Goal: Task Accomplishment & Management: Complete application form

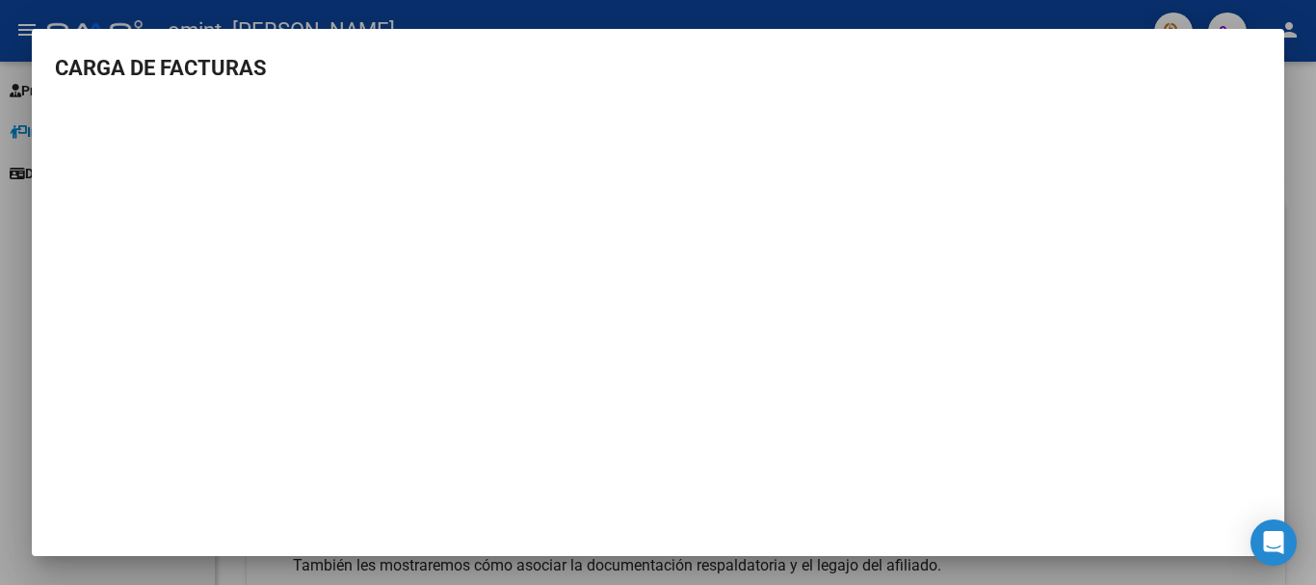
click at [1300, 317] on div at bounding box center [658, 292] width 1316 height 585
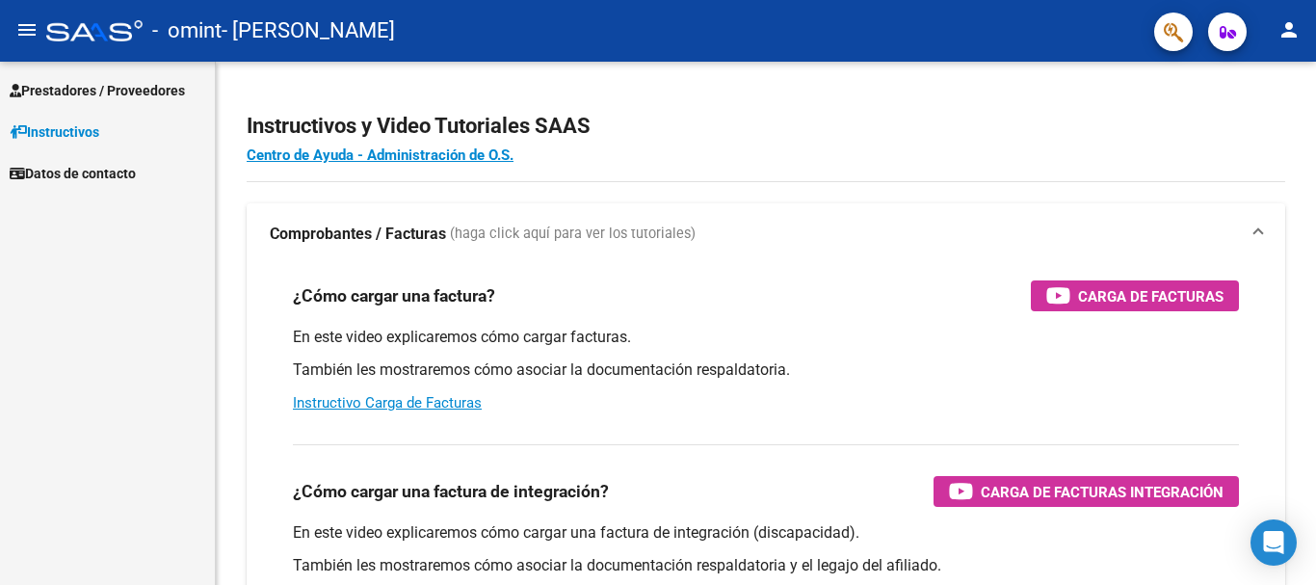
click at [150, 85] on span "Prestadores / Proveedores" at bounding box center [97, 90] width 175 height 21
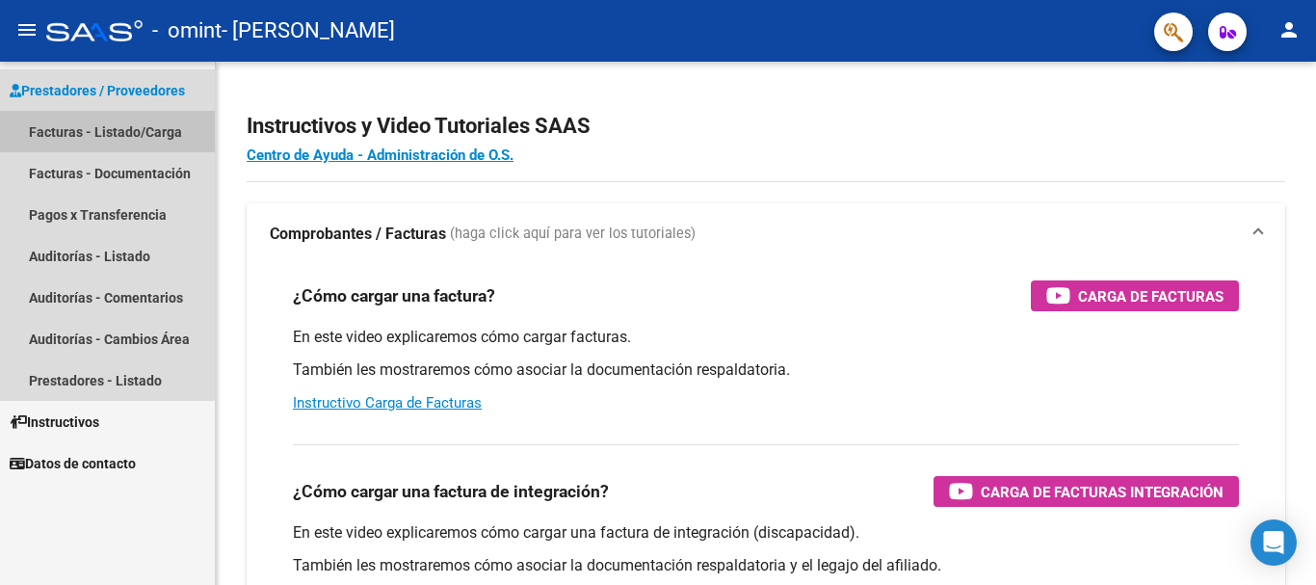
click at [120, 135] on link "Facturas - Listado/Carga" at bounding box center [107, 131] width 215 height 41
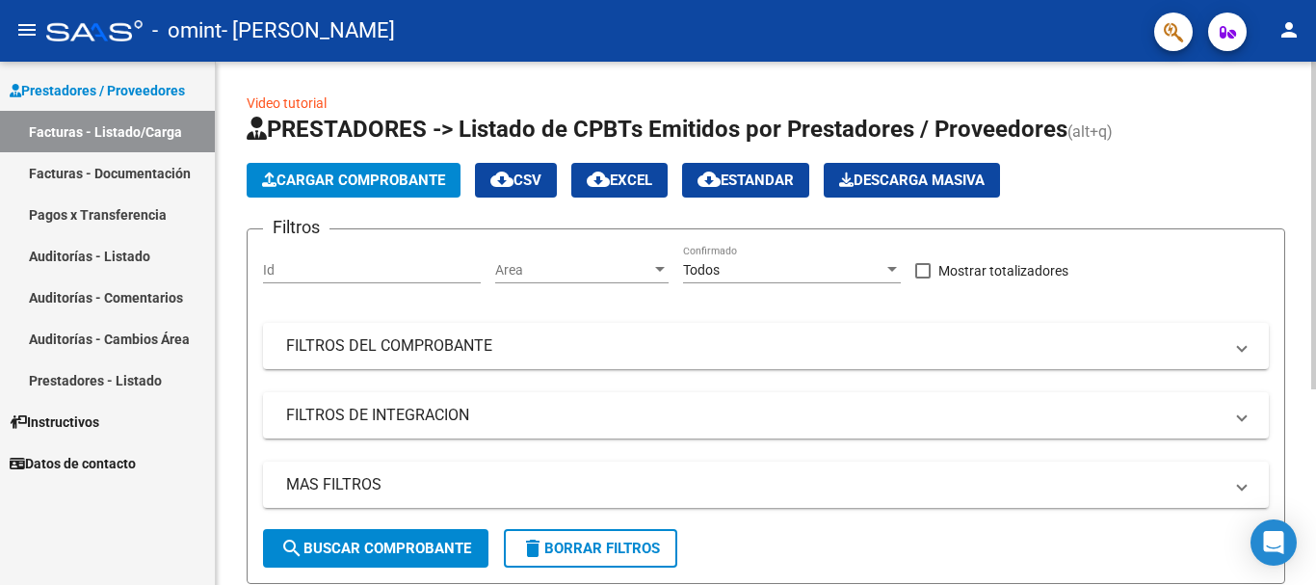
click at [340, 181] on span "Cargar Comprobante" at bounding box center [353, 179] width 183 height 17
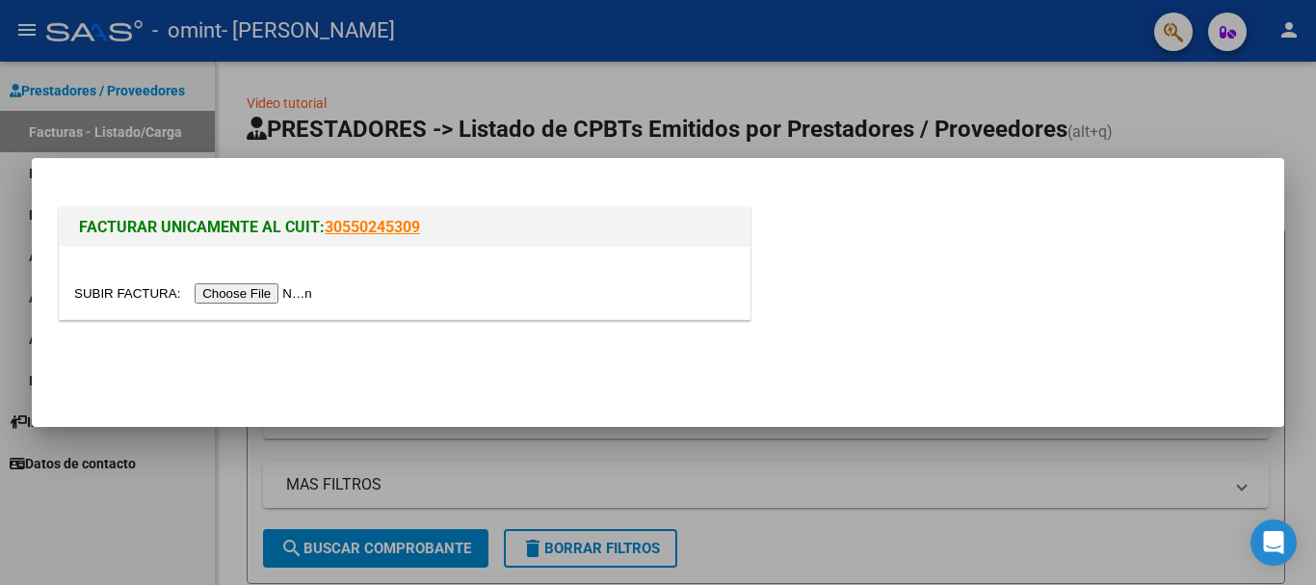
click at [243, 291] on input "file" at bounding box center [196, 293] width 244 height 20
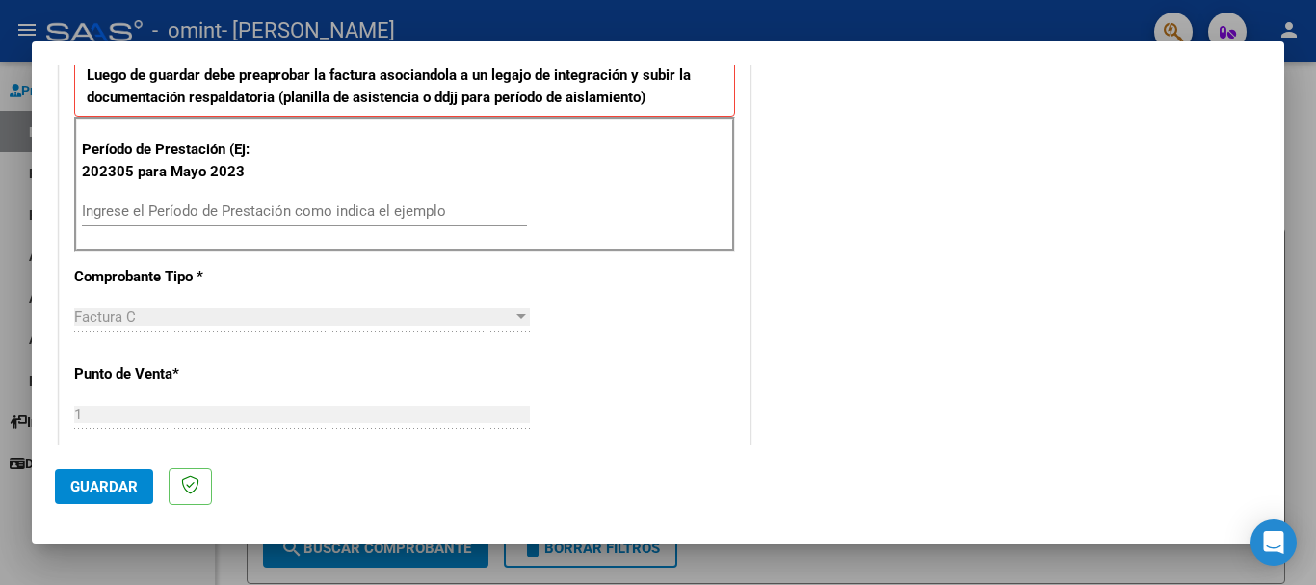
scroll to position [385, 0]
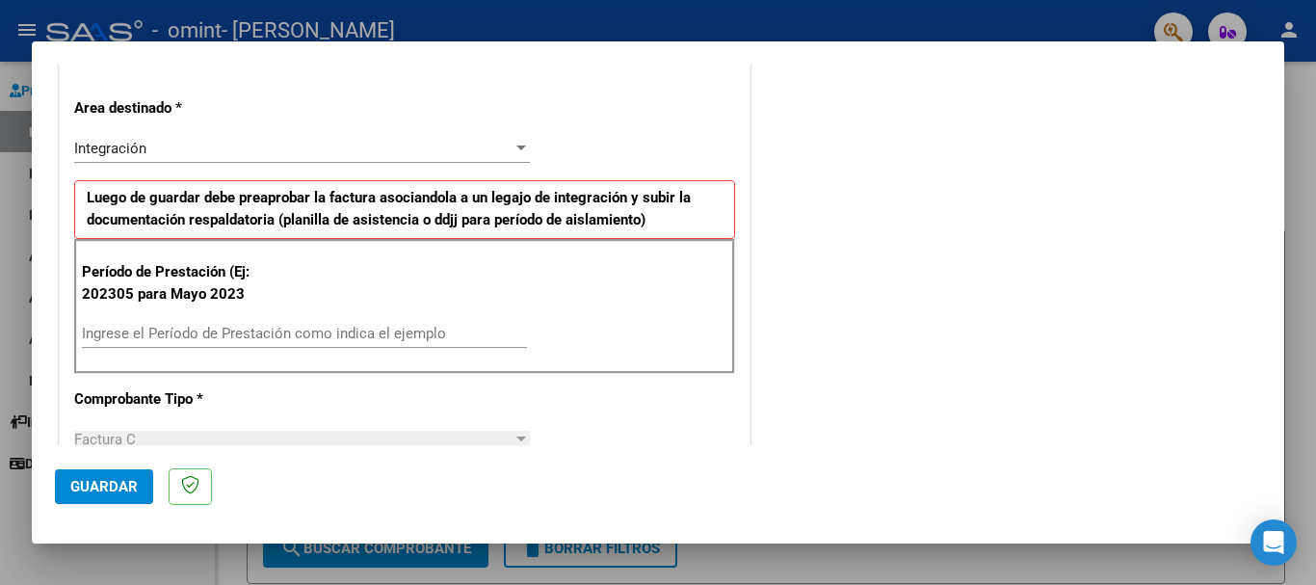
click at [147, 344] on div "Ingrese el Período de Prestación como indica el ejemplo" at bounding box center [304, 333] width 445 height 29
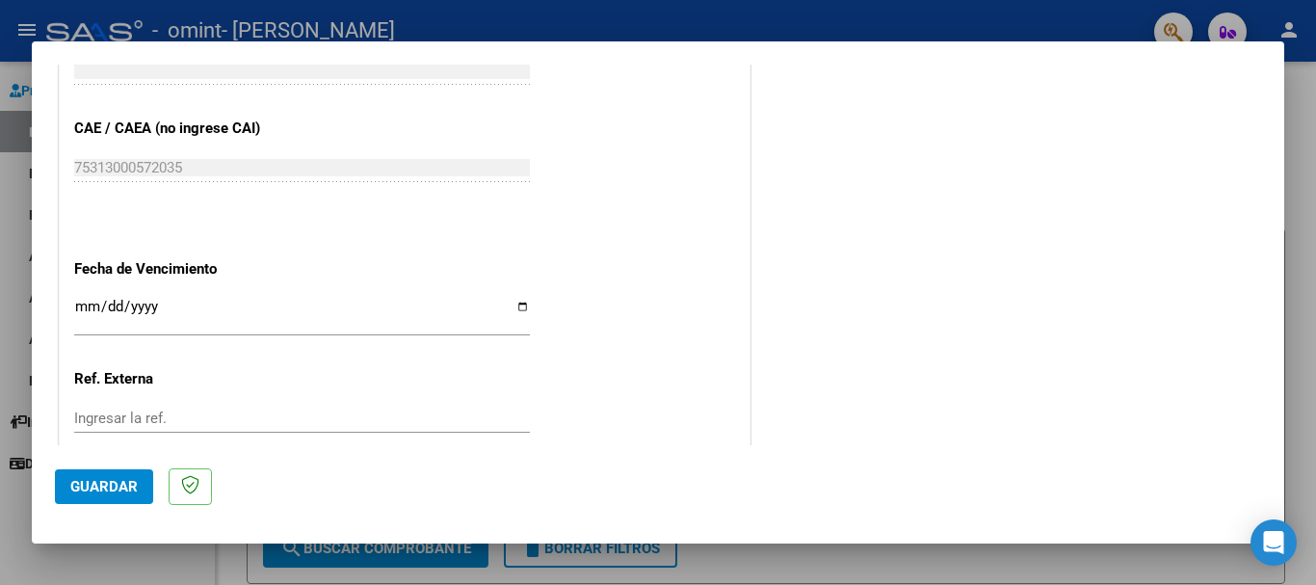
scroll to position [1156, 0]
type input "202507"
click at [510, 303] on input "Ingresar la fecha" at bounding box center [302, 314] width 456 height 31
type input "[DATE]"
click at [128, 490] on span "Guardar" at bounding box center [103, 486] width 67 height 17
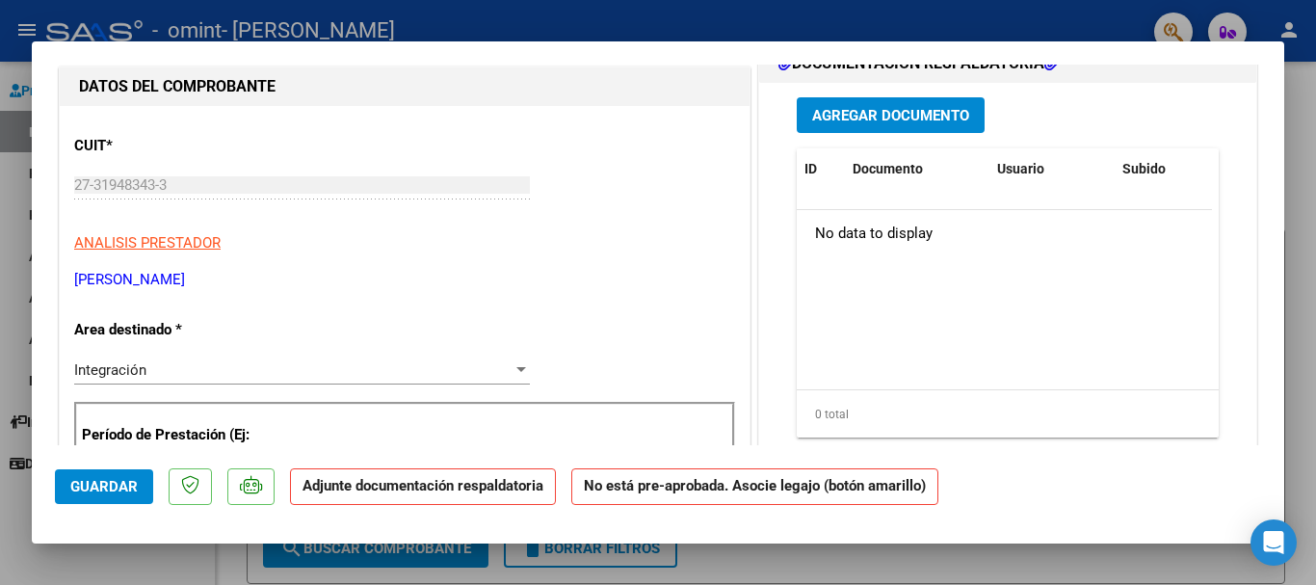
scroll to position [193, 0]
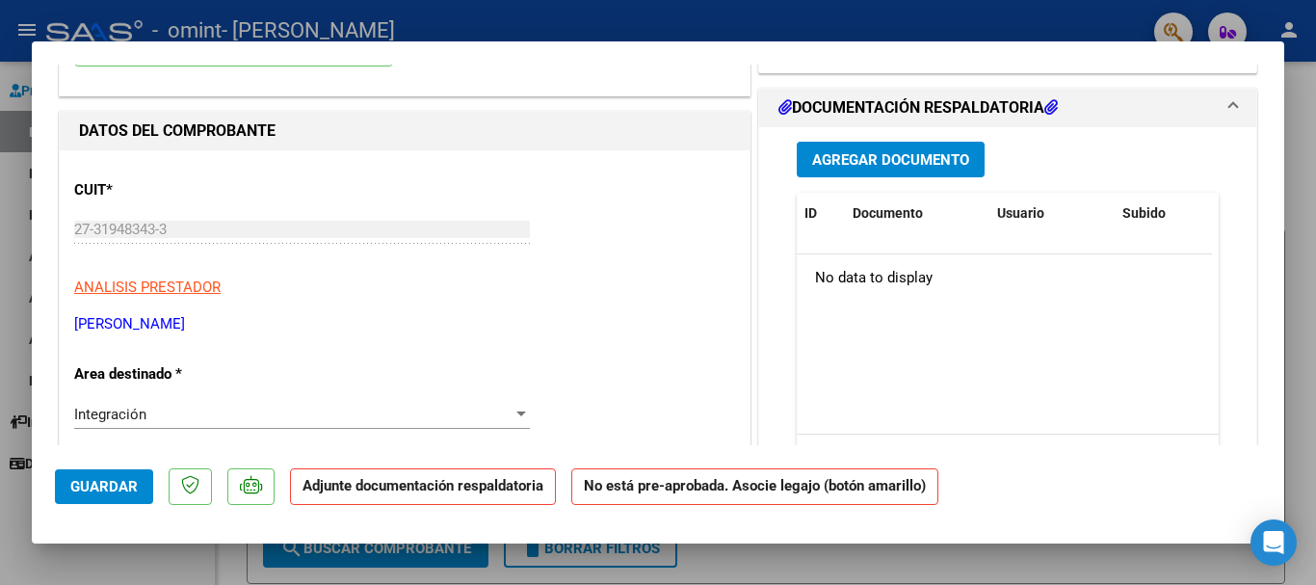
click at [939, 162] on span "Agregar Documento" at bounding box center [890, 159] width 157 height 17
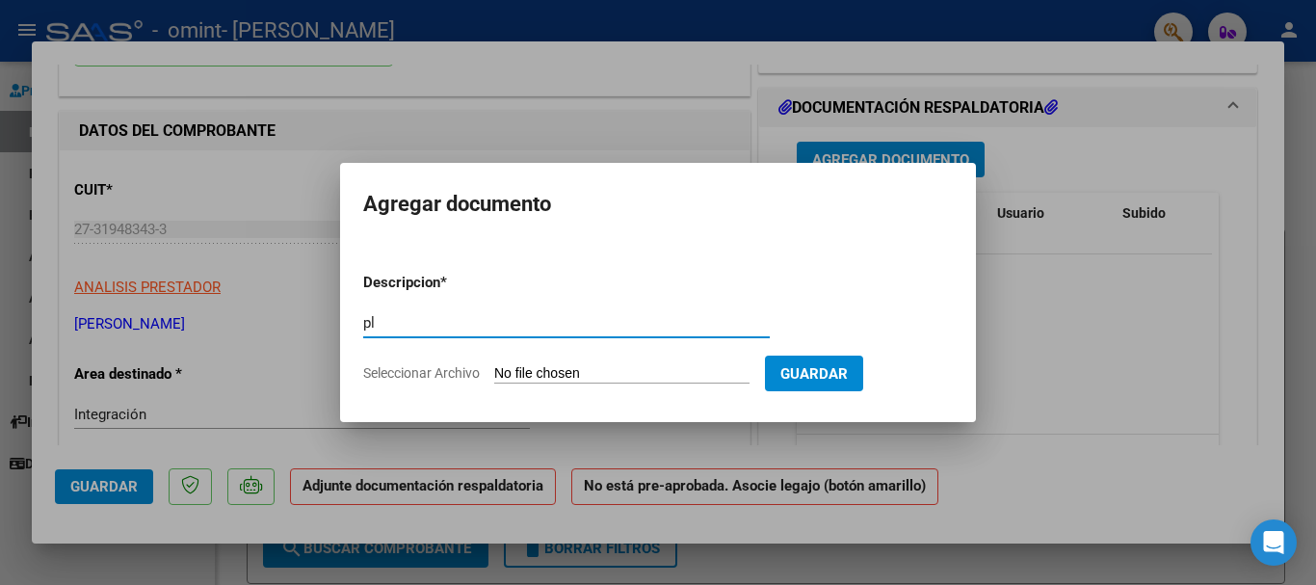
type input "p"
type input "PLANILLA DE ASISTENCIA"
click at [687, 371] on input "Seleccionar Archivo" at bounding box center [621, 374] width 255 height 18
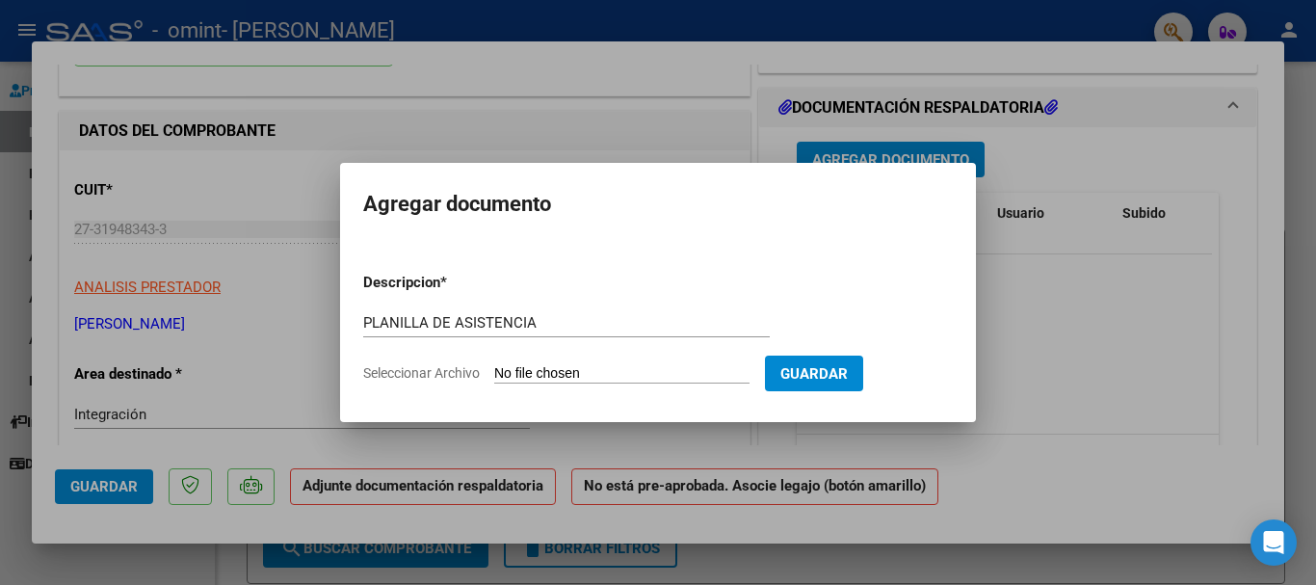
type input "C:\fakepath\Asistencia [DATE]-[PERSON_NAME].pdf"
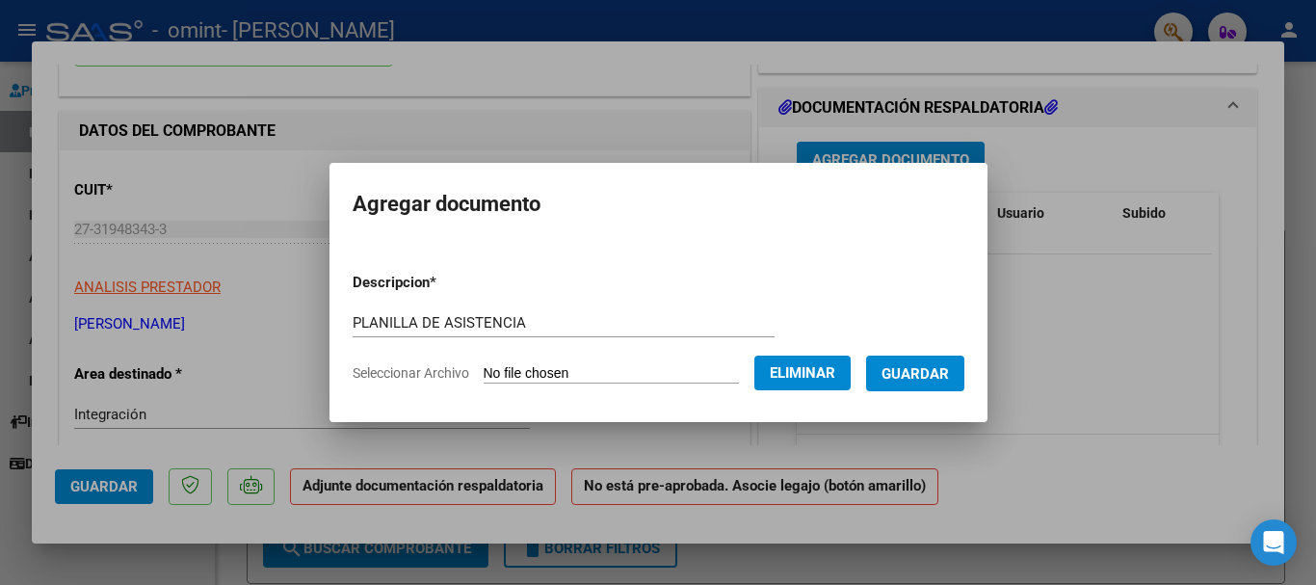
click at [949, 375] on span "Guardar" at bounding box center [915, 373] width 67 height 17
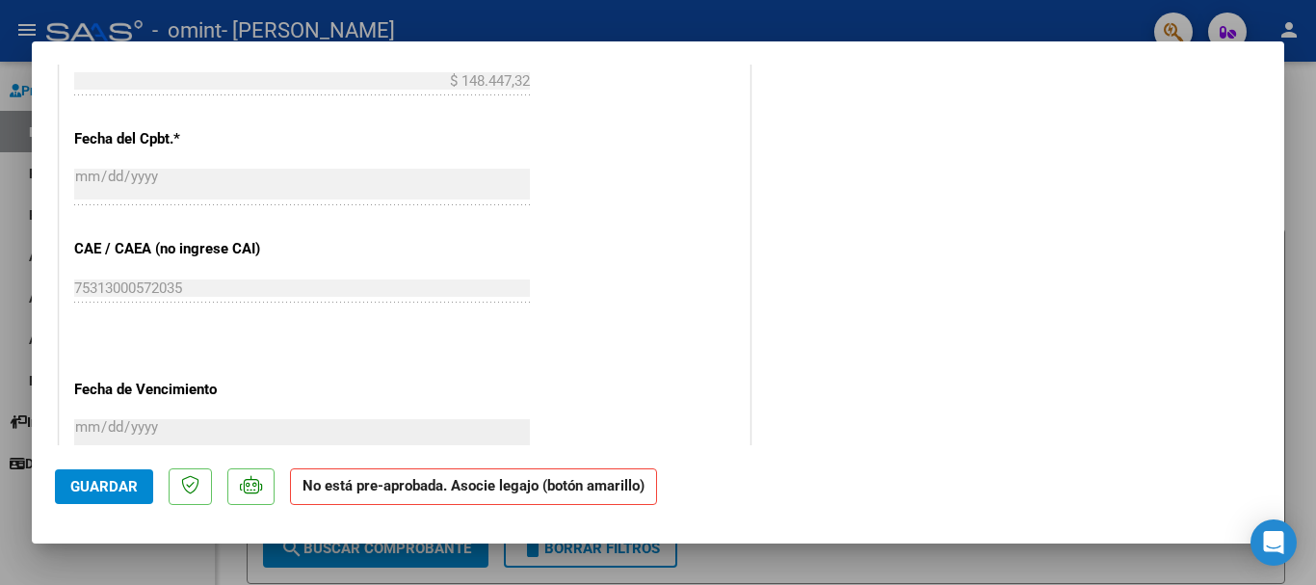
scroll to position [1293, 0]
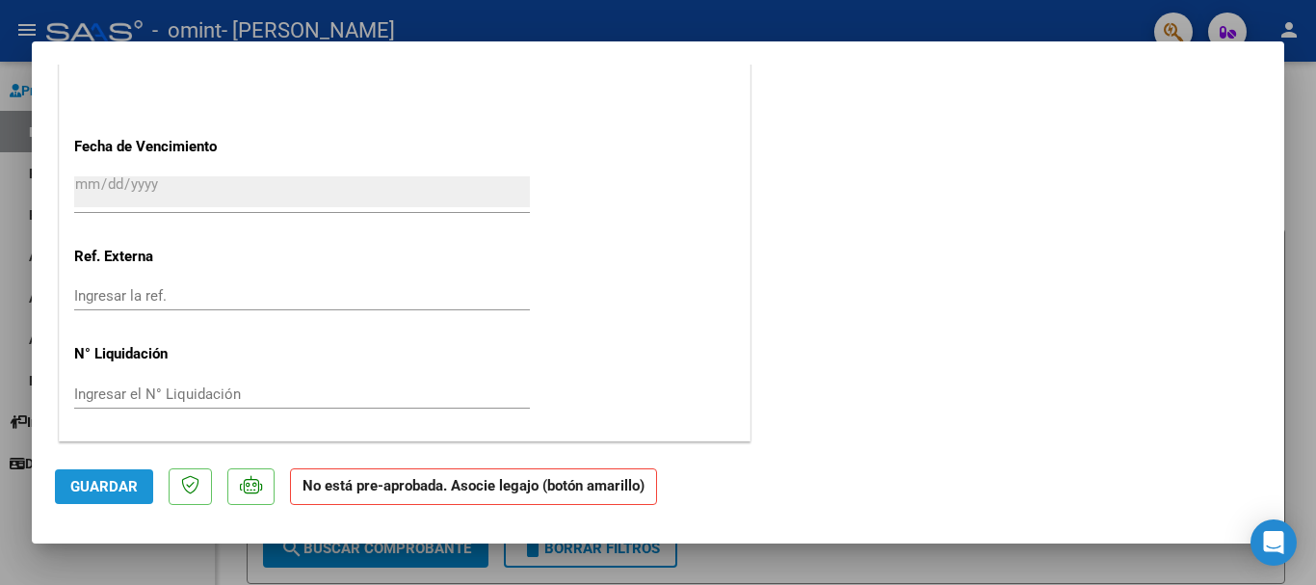
click at [112, 494] on span "Guardar" at bounding box center [103, 486] width 67 height 17
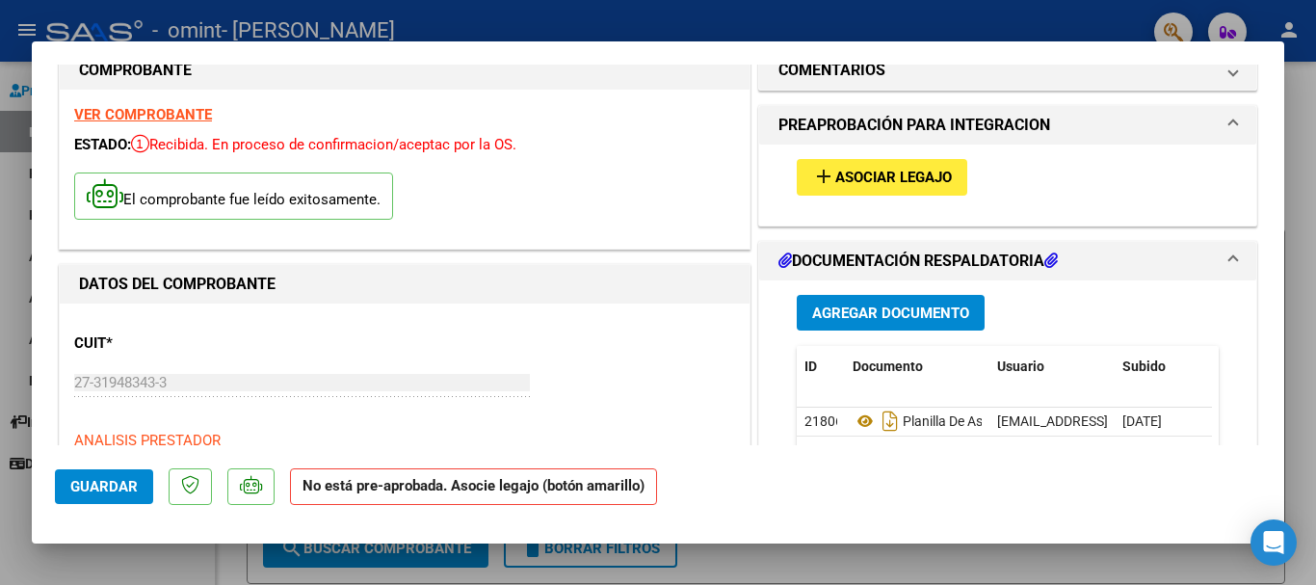
scroll to position [0, 0]
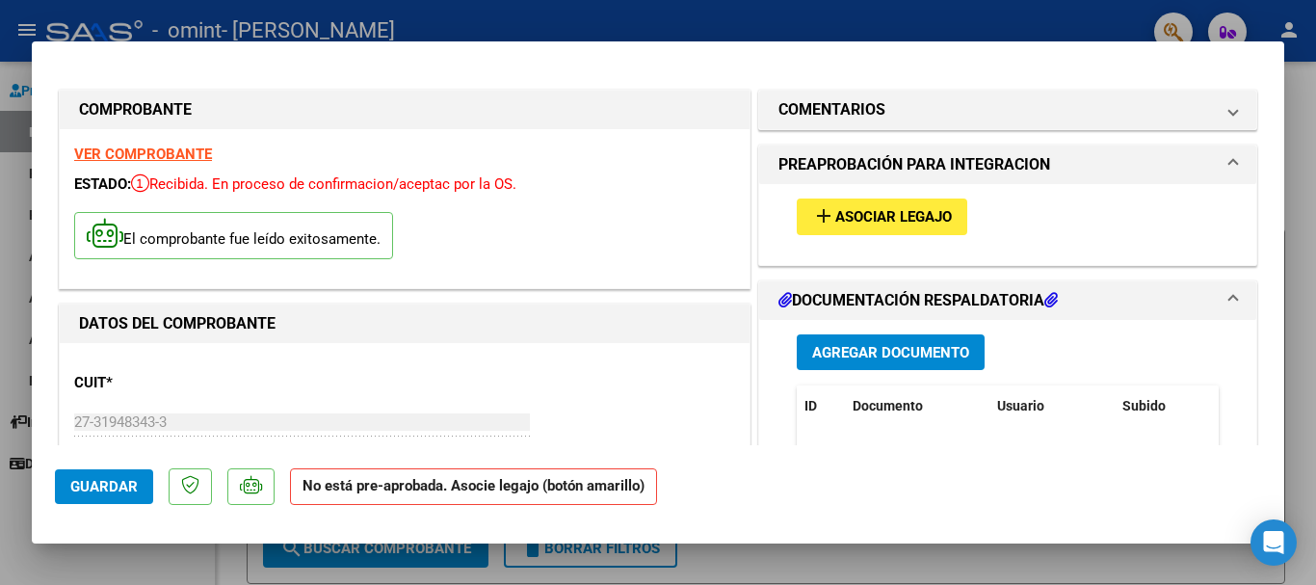
click at [880, 219] on span "Asociar Legajo" at bounding box center [893, 217] width 117 height 17
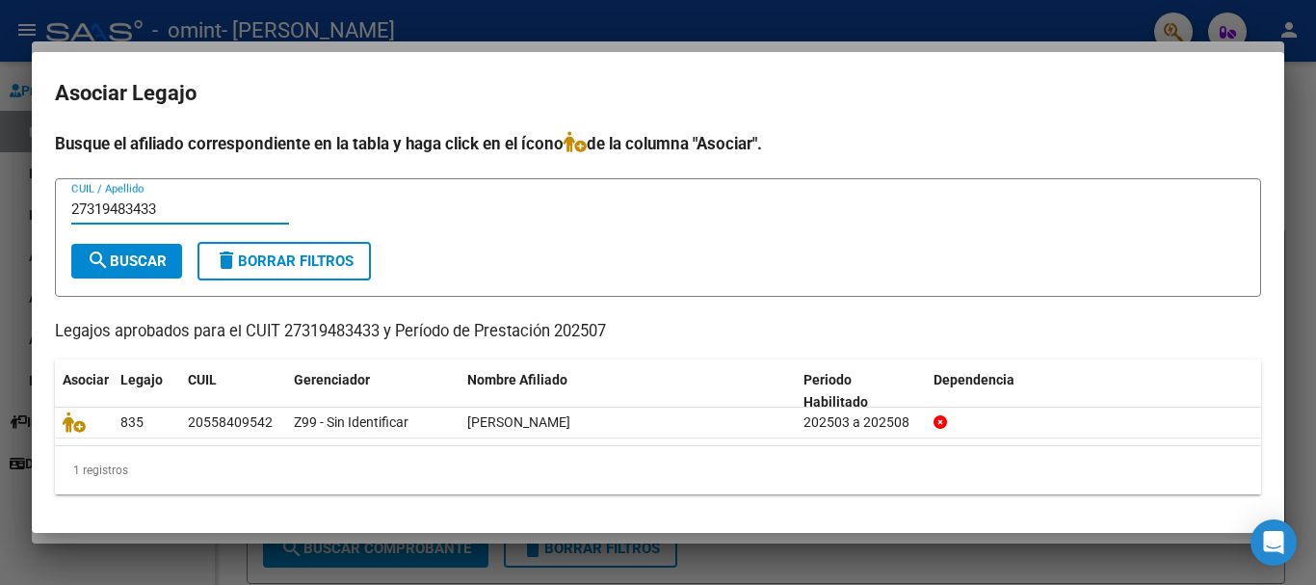
type input "27319483433"
click at [118, 267] on span "search Buscar" at bounding box center [127, 260] width 80 height 17
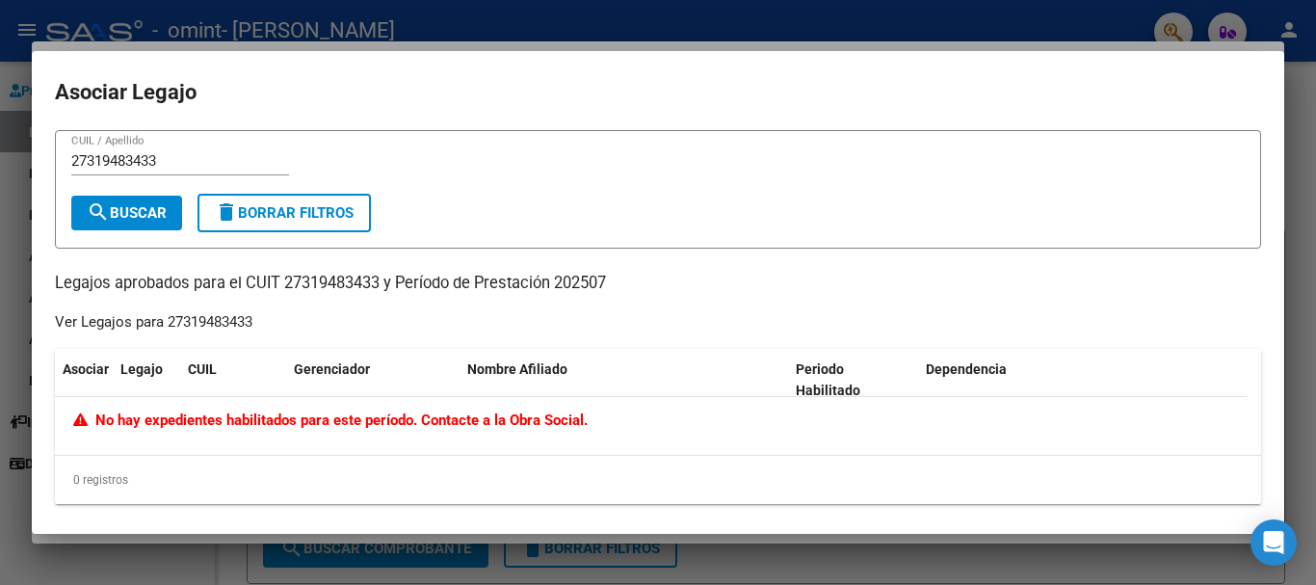
click at [235, 214] on mat-icon "delete" at bounding box center [226, 211] width 23 height 23
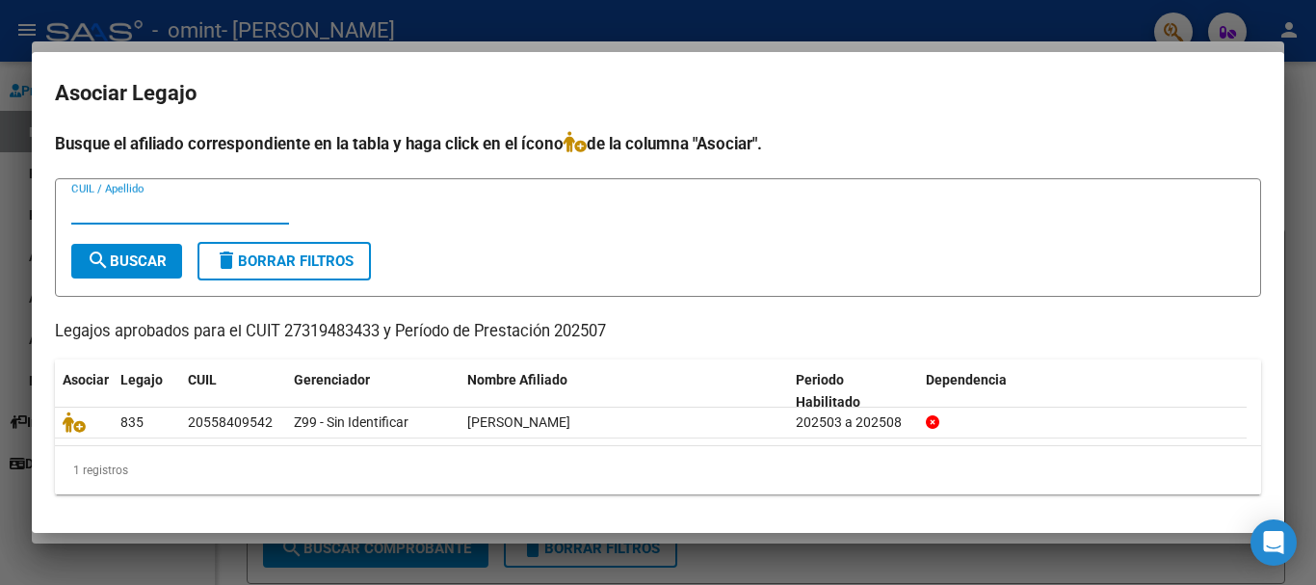
click at [230, 208] on input "CUIL / Apellido" at bounding box center [180, 208] width 218 height 17
type input "[PERSON_NAME]"
click at [152, 260] on span "search Buscar" at bounding box center [127, 260] width 80 height 17
click at [151, 378] on span "Legajo" at bounding box center [141, 379] width 42 height 15
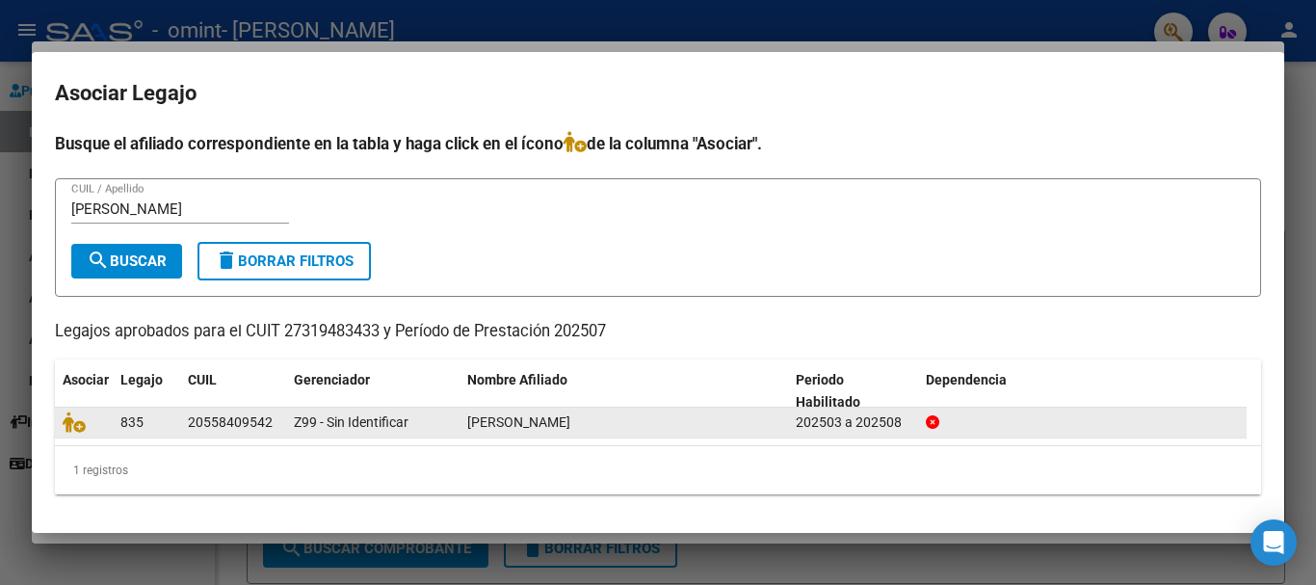
click at [142, 416] on span "835" at bounding box center [131, 421] width 23 height 15
click at [74, 428] on icon at bounding box center [74, 421] width 23 height 21
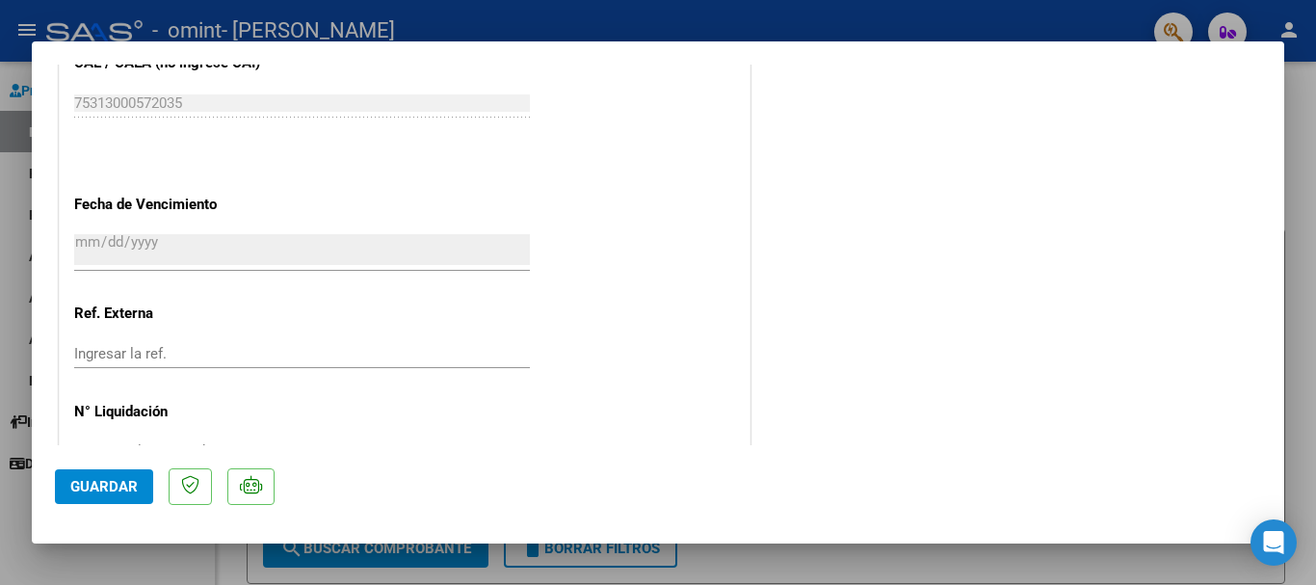
scroll to position [1344, 0]
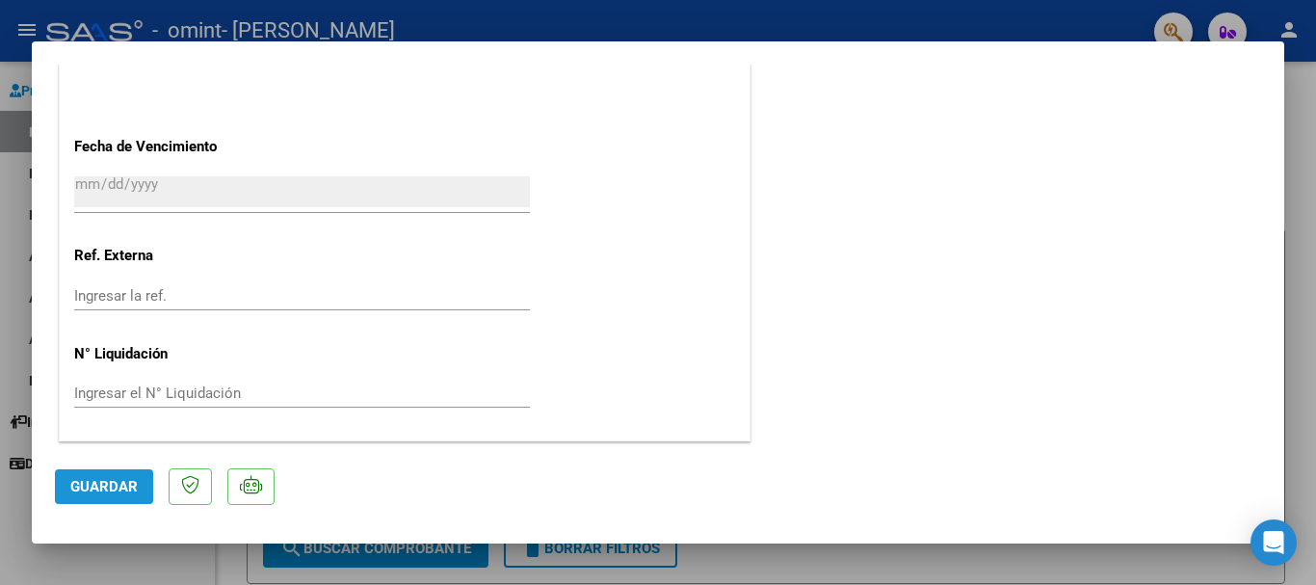
click at [92, 485] on span "Guardar" at bounding box center [103, 486] width 67 height 17
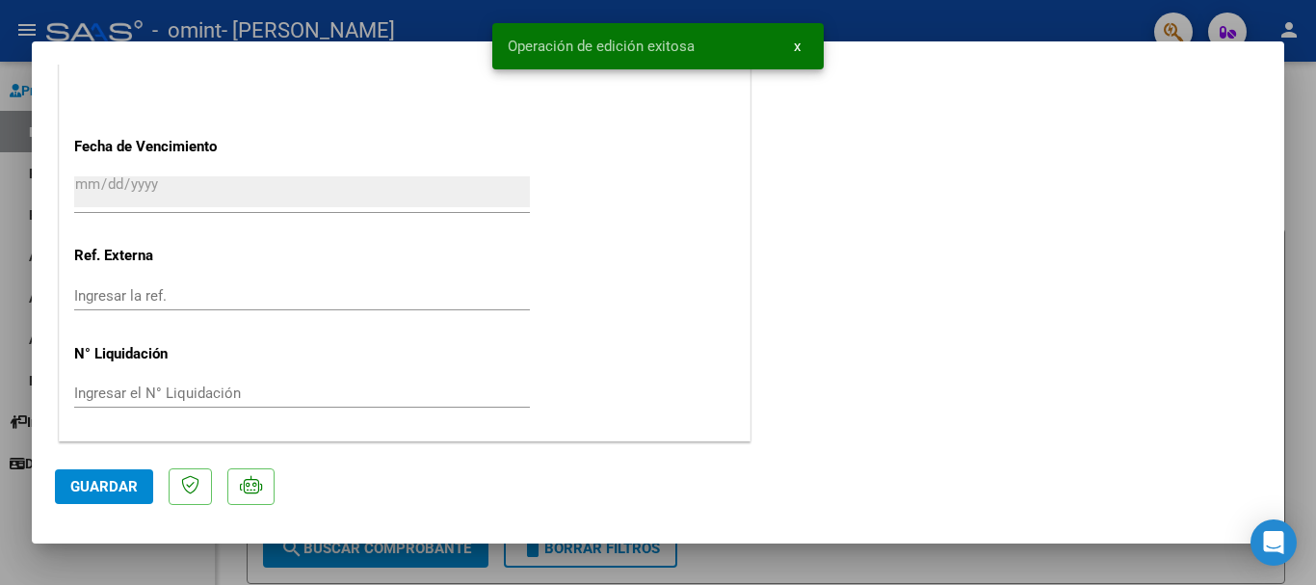
click at [1315, 307] on div at bounding box center [658, 292] width 1316 height 585
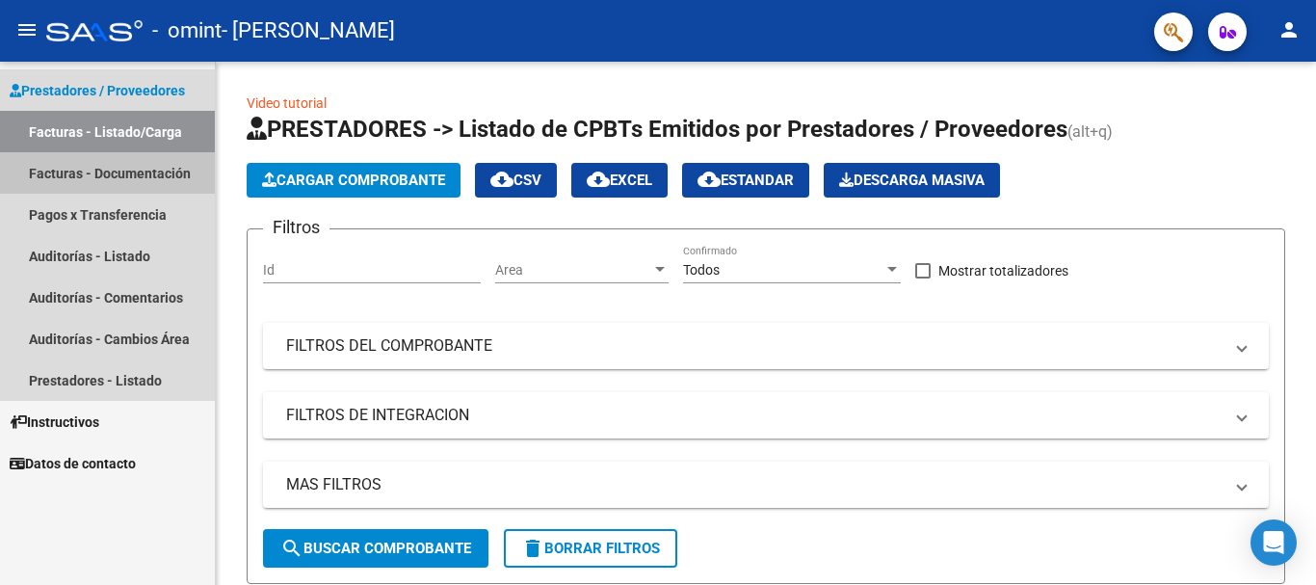
click at [120, 166] on link "Facturas - Documentación" at bounding box center [107, 172] width 215 height 41
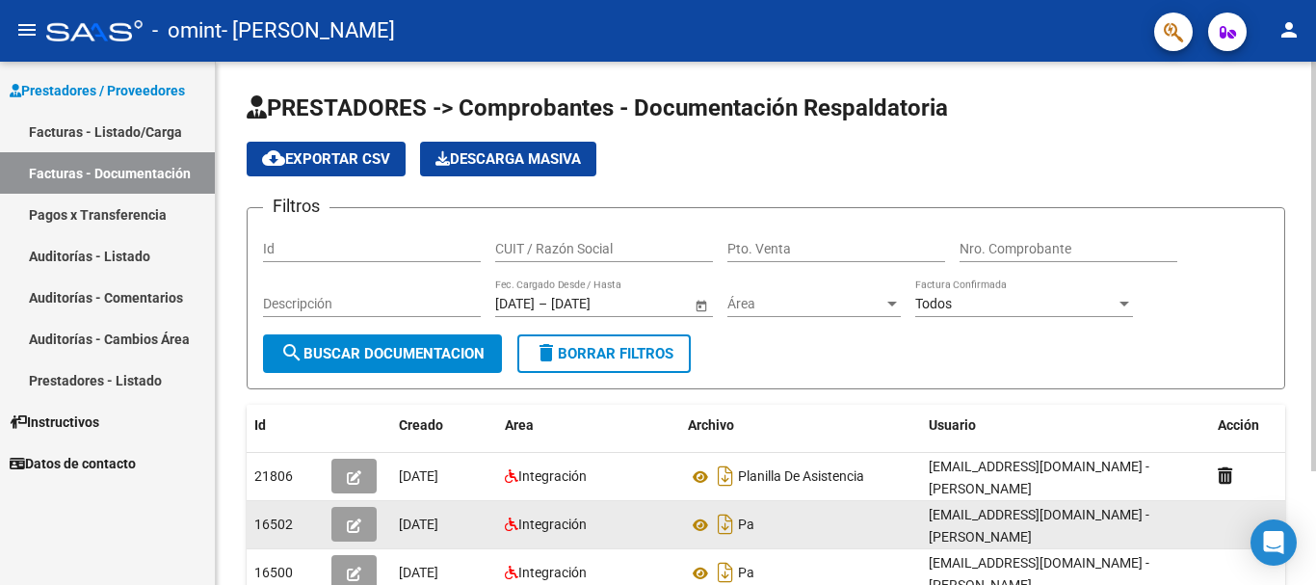
scroll to position [96, 0]
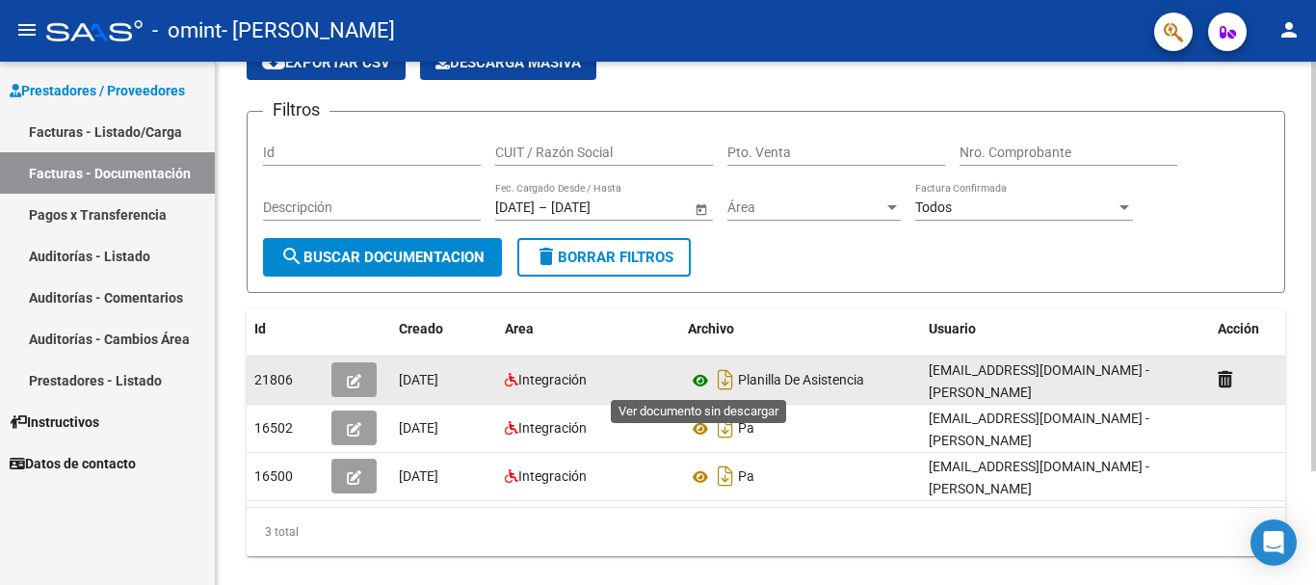
click at [702, 381] on icon at bounding box center [700, 380] width 25 height 23
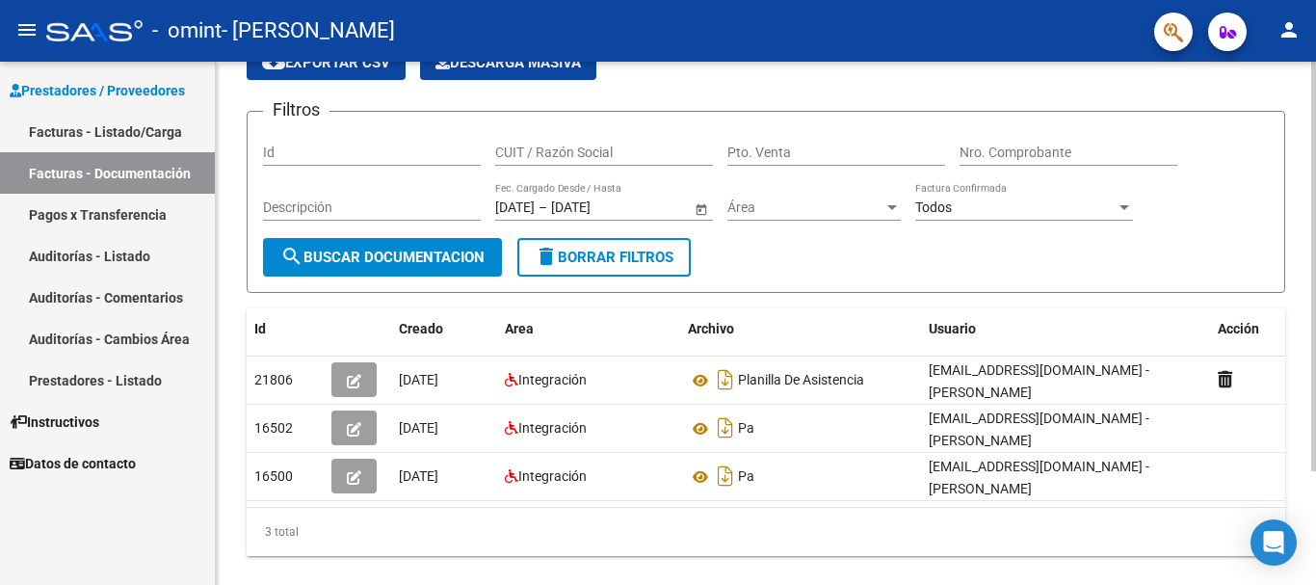
scroll to position [0, 0]
